Goal: Information Seeking & Learning: Learn about a topic

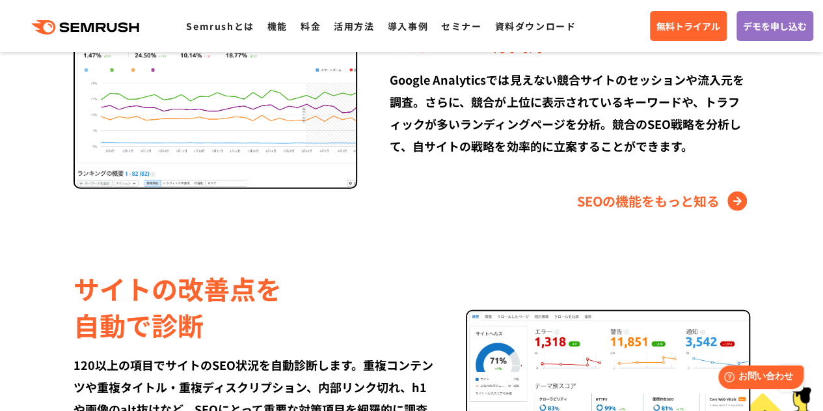
scroll to position [1887, 0]
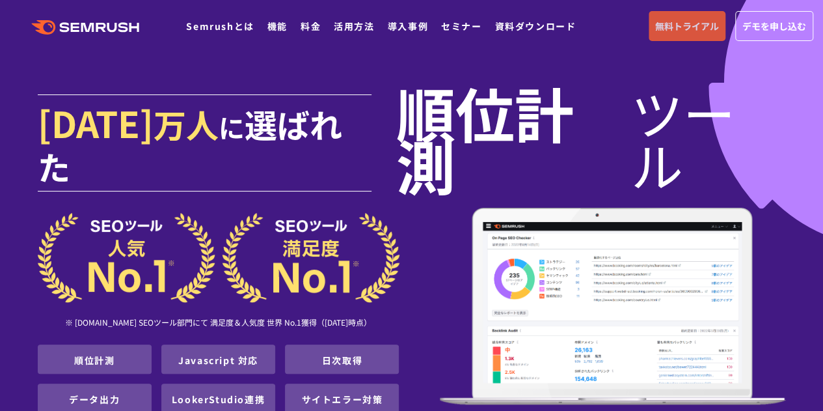
drag, startPoint x: 642, startPoint y: 20, endPoint x: 673, endPoint y: 23, distance: 31.4
click at [645, 20] on div ".cls {fill: #FF642D;} .cls {fill: #FF642D;} Semrushとは 機能 料金 活用方法 導入事例 セミナー 資料ダウ…" at bounding box center [411, 26] width 823 height 39
click at [674, 23] on span "無料トライアル" at bounding box center [687, 26] width 64 height 14
click at [303, 25] on link "料金" at bounding box center [311, 26] width 20 height 13
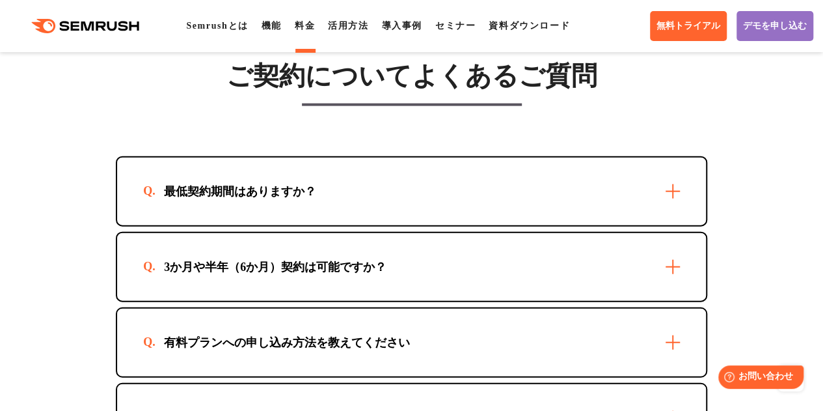
scroll to position [3969, 0]
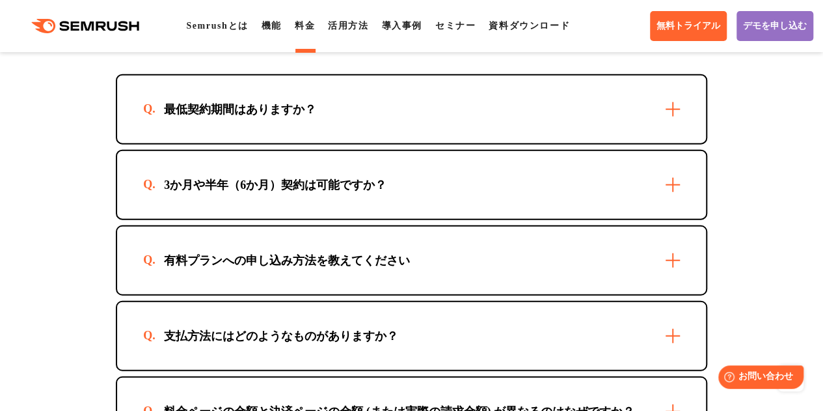
click at [431, 143] on div "最低契約期間はありますか？" at bounding box center [411, 109] width 589 height 68
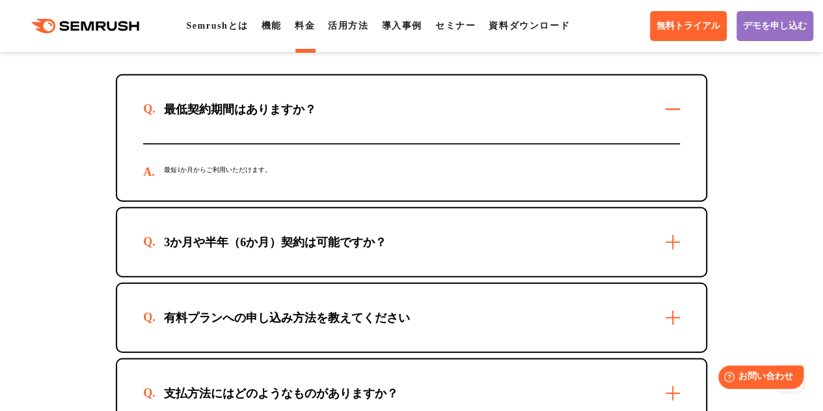
click at [429, 248] on div "3か月や半年（6か月）契約は可能ですか？" at bounding box center [411, 242] width 589 height 68
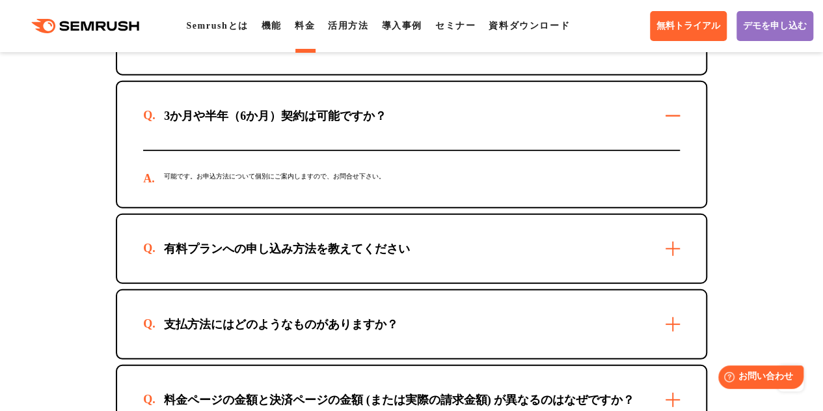
scroll to position [4099, 0]
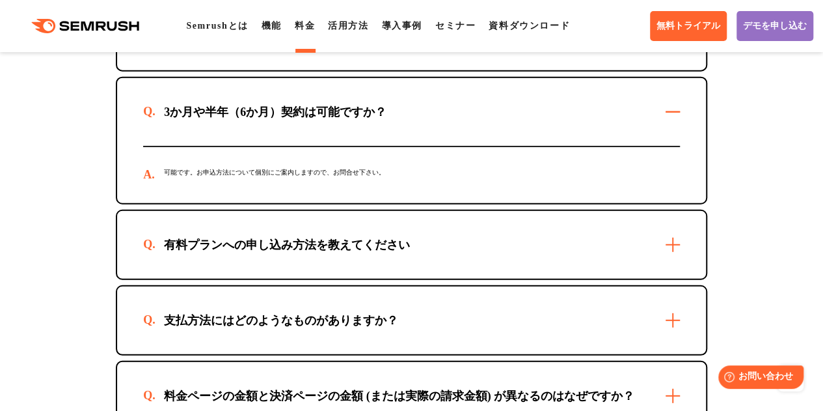
click at [429, 250] on div "有料プランへの申し込み方法を教えてください" at bounding box center [411, 245] width 589 height 68
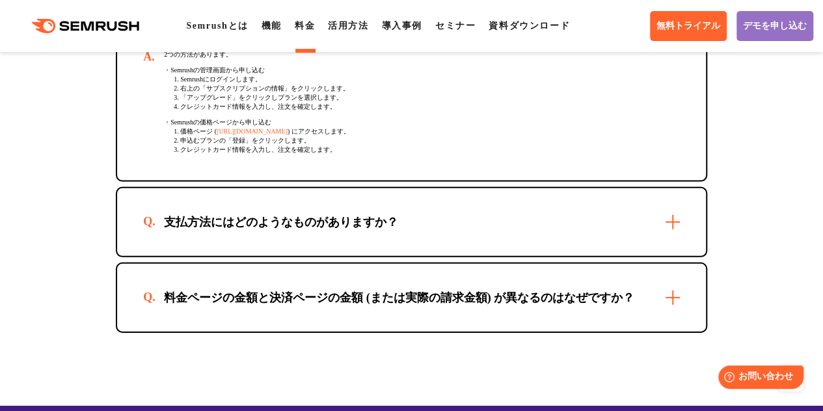
scroll to position [4359, 0]
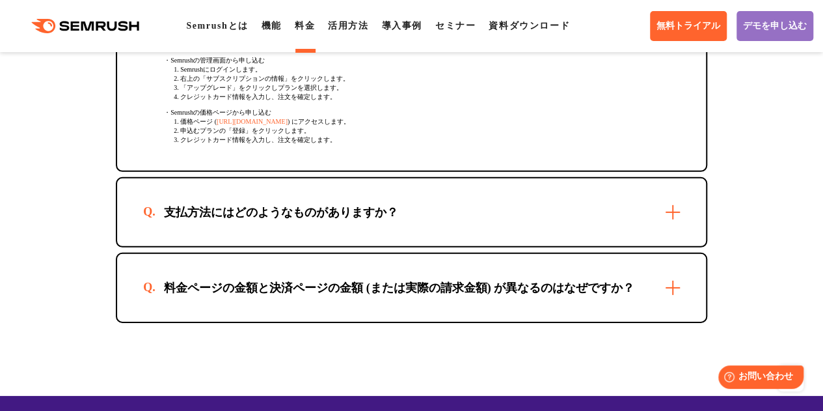
click at [422, 229] on div "支払方法にはどのようなものがありますか？" at bounding box center [411, 212] width 589 height 68
